Goal: Information Seeking & Learning: Learn about a topic

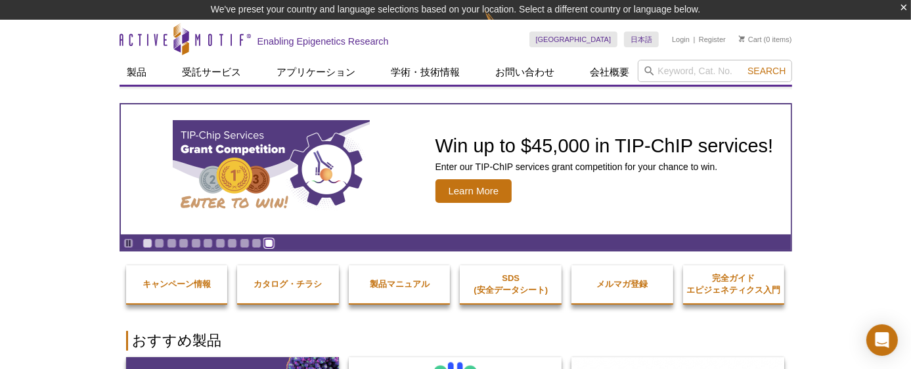
click at [265, 244] on link "Go to slide 11" at bounding box center [269, 243] width 10 height 10
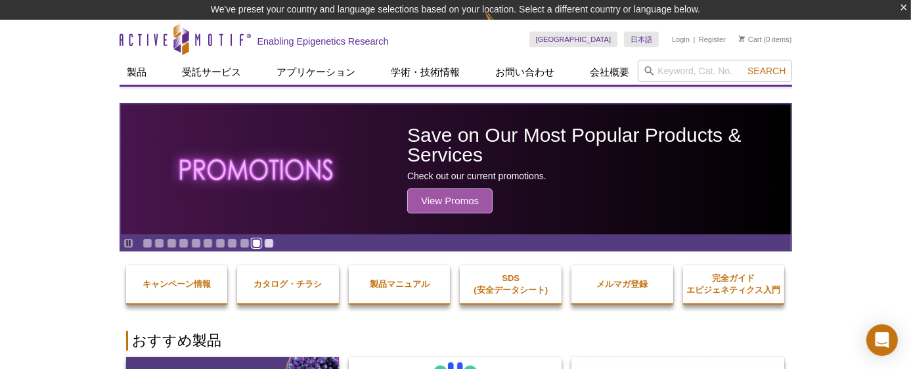
click at [252, 242] on link "Go to slide 10" at bounding box center [257, 243] width 10 height 10
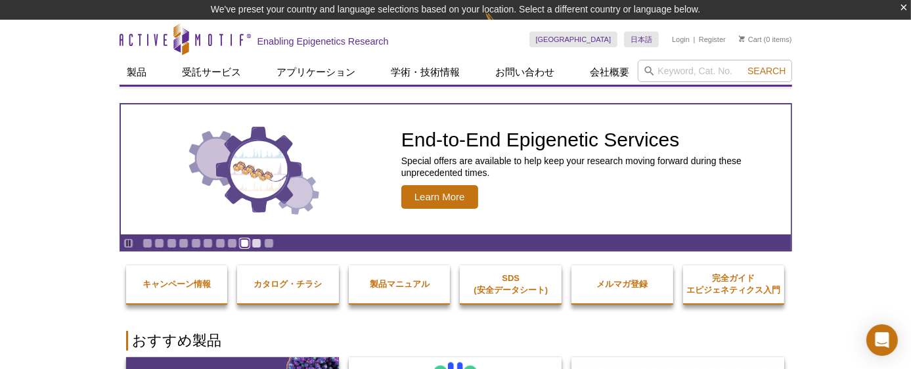
click at [241, 244] on link "Go to slide 9" at bounding box center [245, 243] width 10 height 10
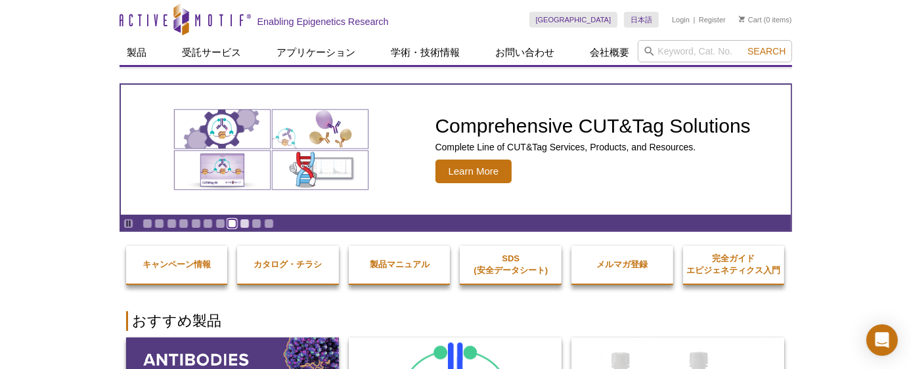
click at [227, 225] on link "Go to slide 8" at bounding box center [232, 224] width 10 height 10
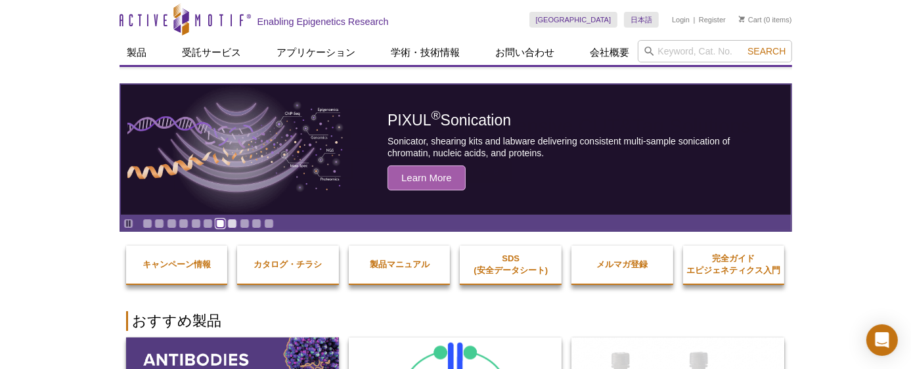
click at [219, 224] on link "Go to slide 7" at bounding box center [220, 224] width 10 height 10
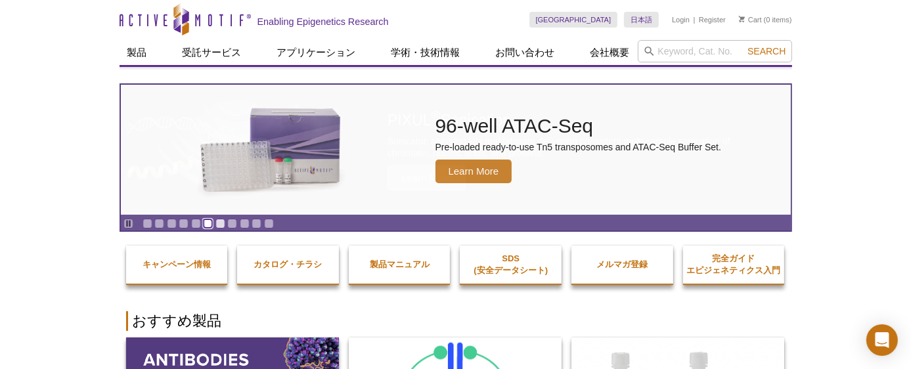
click at [203, 223] on link "Go to slide 6" at bounding box center [208, 224] width 10 height 10
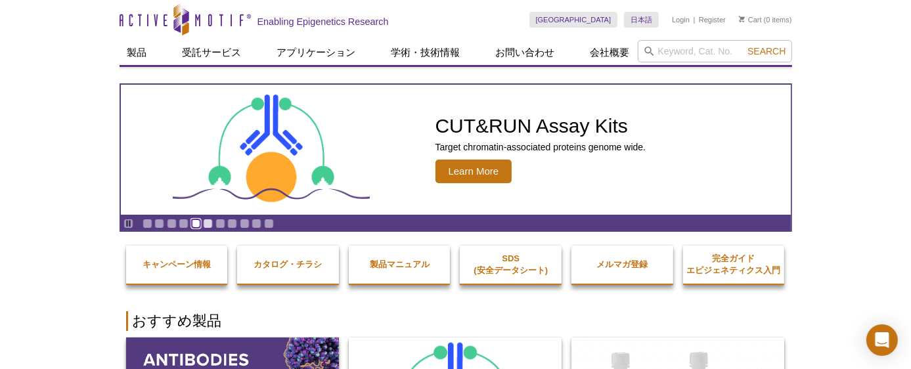
click at [192, 226] on link "Go to slide 5" at bounding box center [196, 224] width 10 height 10
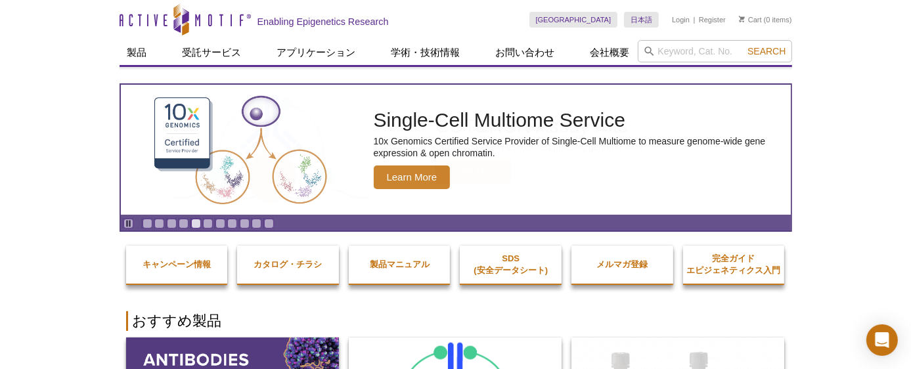
click at [181, 229] on div "Pause Go to slide 1 Go to slide 2 Go to slide 3 Go to slide 4 Go to slide 5 Go …" at bounding box center [199, 223] width 156 height 14
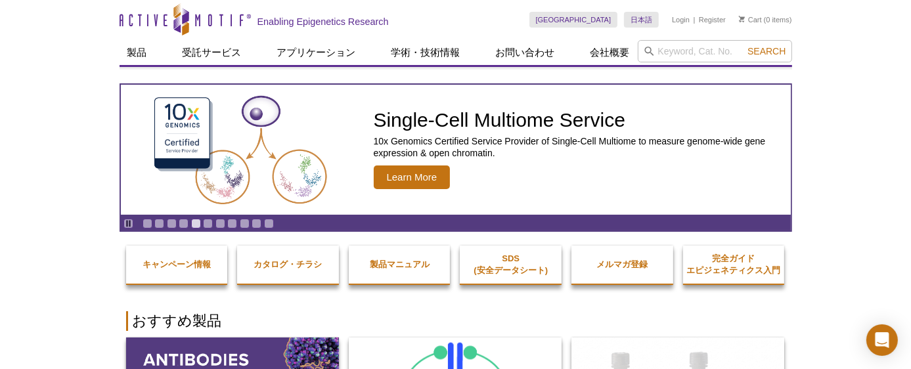
click at [176, 225] on div "Pause Go to slide 1 Go to slide 2 Go to slide 3 Go to slide 4 Go to slide 5 Go …" at bounding box center [199, 223] width 156 height 14
click at [180, 223] on link "Go to slide 4" at bounding box center [184, 224] width 10 height 10
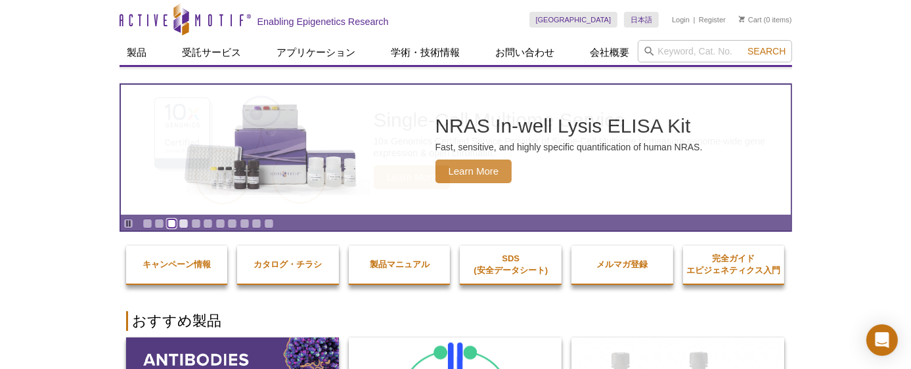
click at [174, 225] on link "Go to slide 3" at bounding box center [172, 224] width 10 height 10
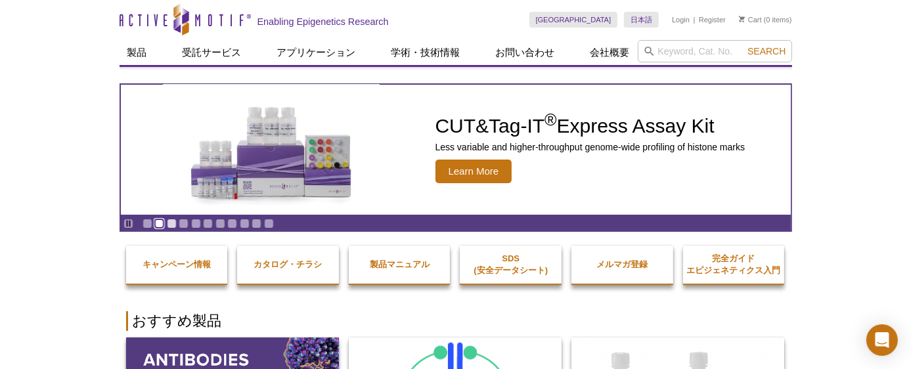
click at [161, 223] on link "Go to slide 2" at bounding box center [159, 224] width 10 height 10
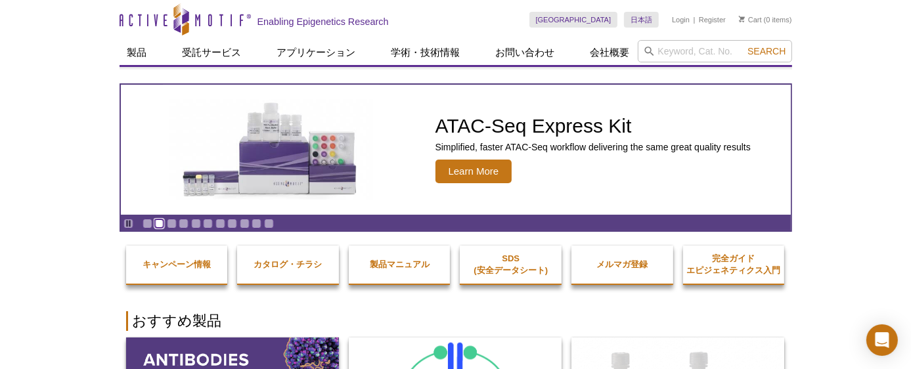
click at [154, 225] on link "Go to slide 2" at bounding box center [159, 224] width 10 height 10
click at [148, 225] on link "Go to slide 1" at bounding box center [148, 224] width 10 height 10
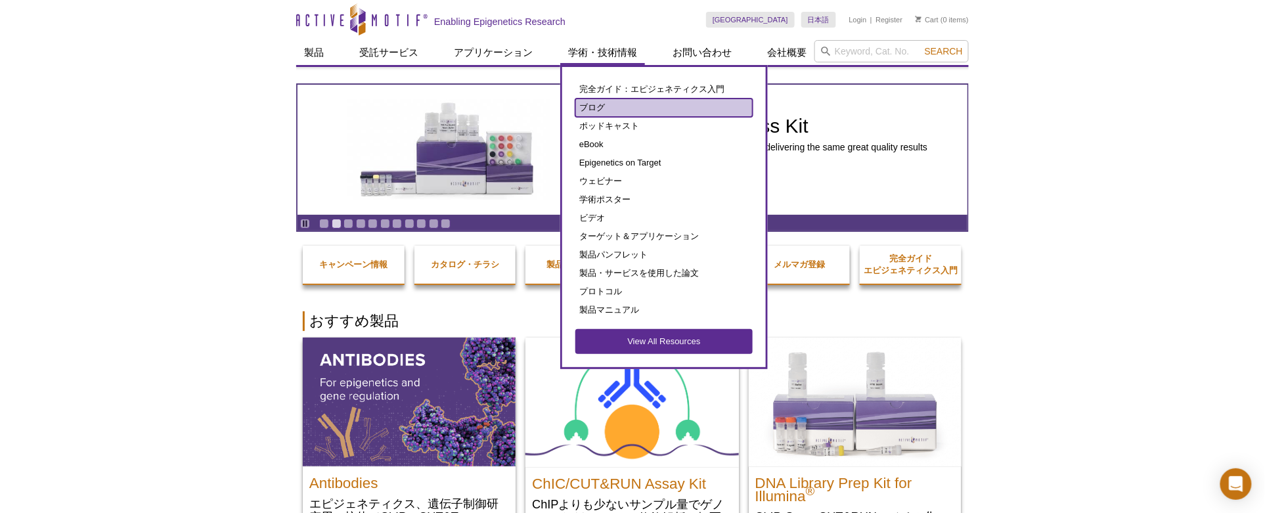
click at [601, 101] on link "ブログ" at bounding box center [663, 108] width 177 height 18
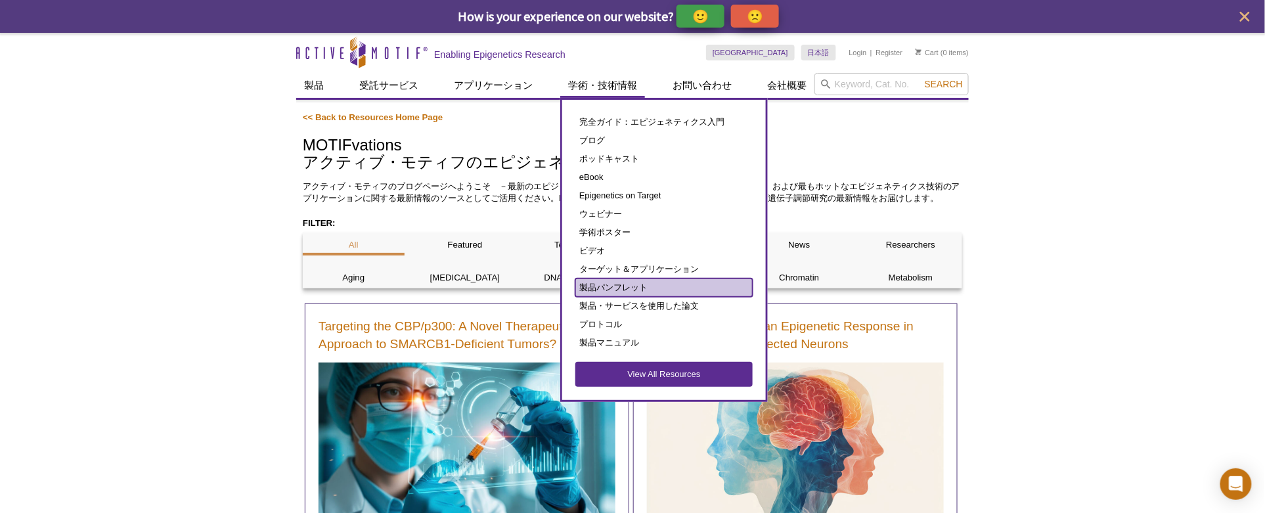
click at [631, 280] on link "製品パンフレット" at bounding box center [663, 288] width 177 height 18
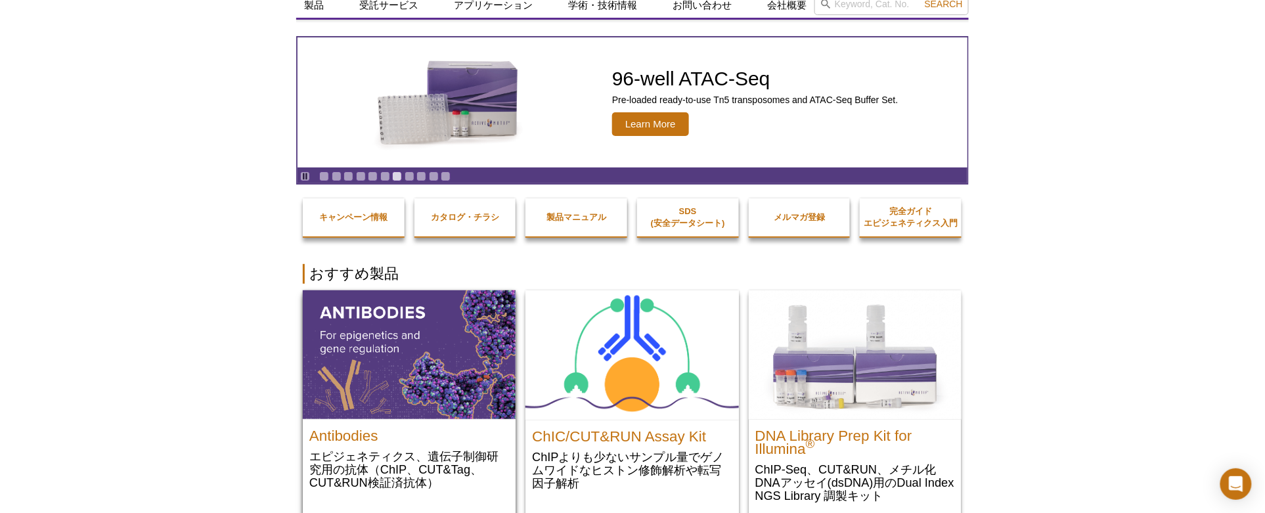
scroll to position [73, 0]
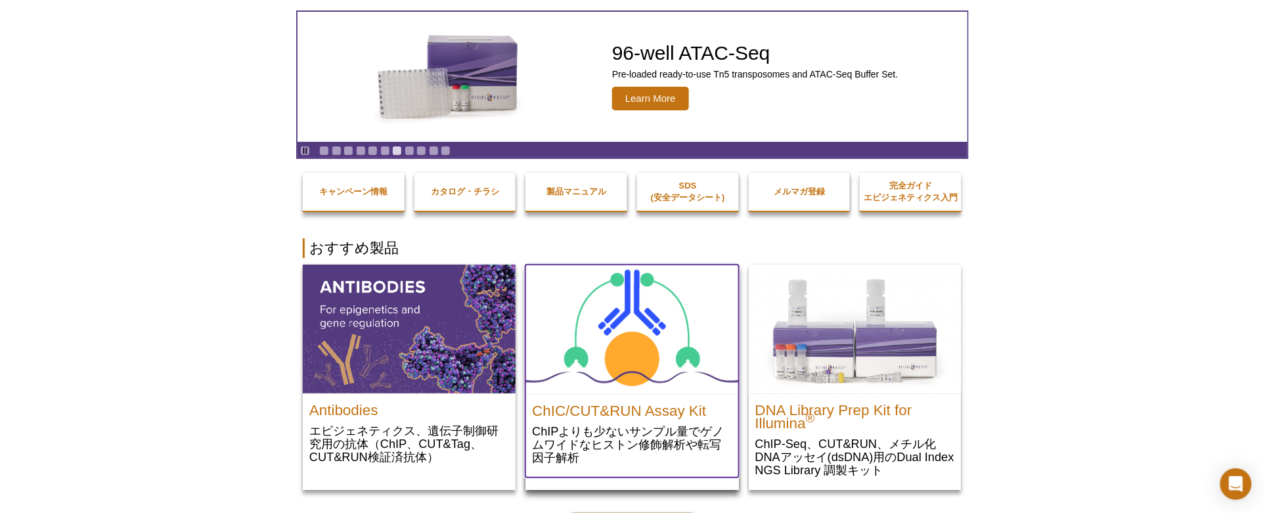
click at [585, 327] on img at bounding box center [631, 329] width 213 height 129
click at [633, 411] on h2 "ChIC/CUT&RUN Assay Kit" at bounding box center [632, 408] width 200 height 20
